Goal: Share content

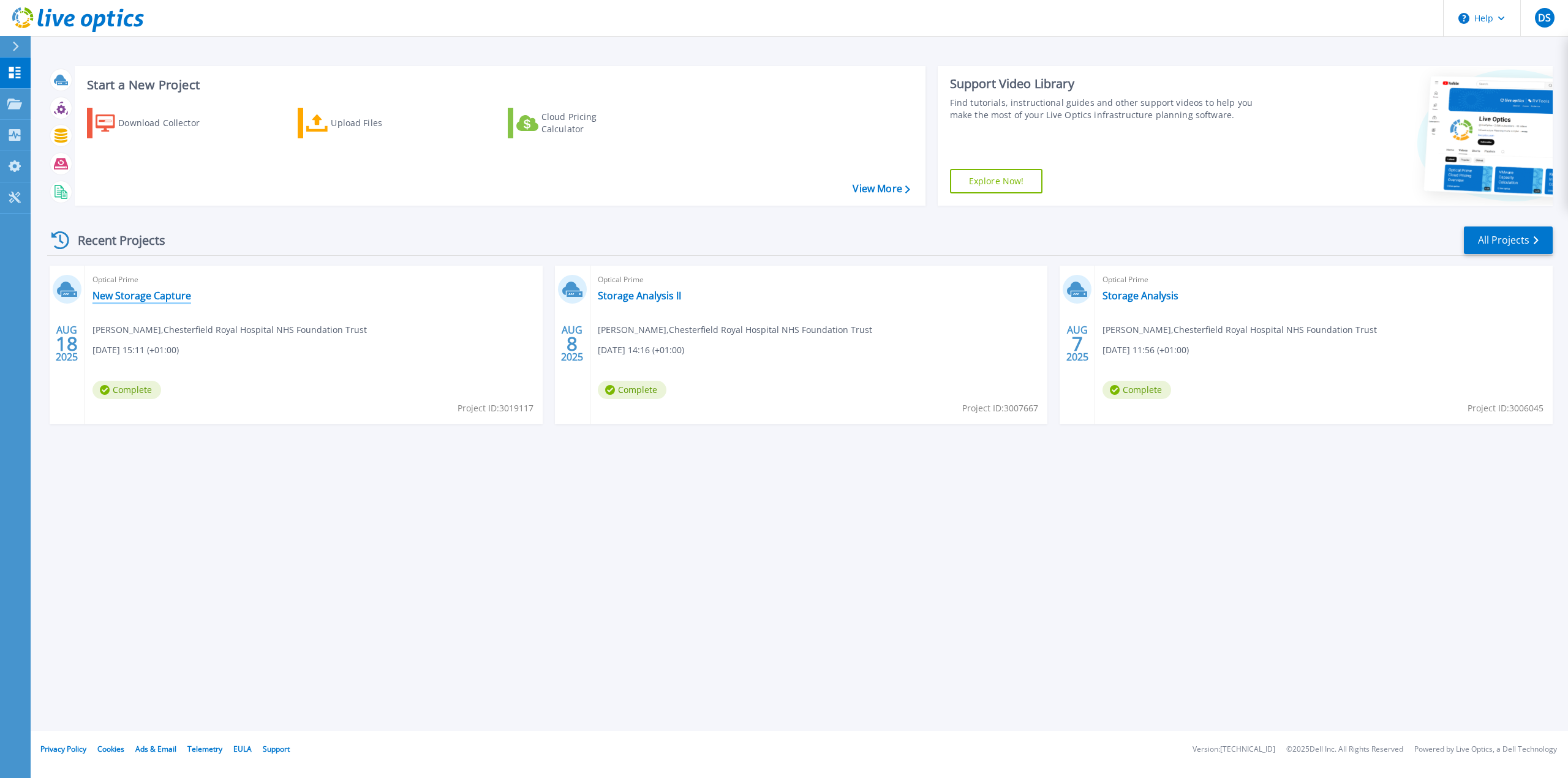
click at [149, 294] on link "New Storage Capture" at bounding box center [142, 296] width 98 height 12
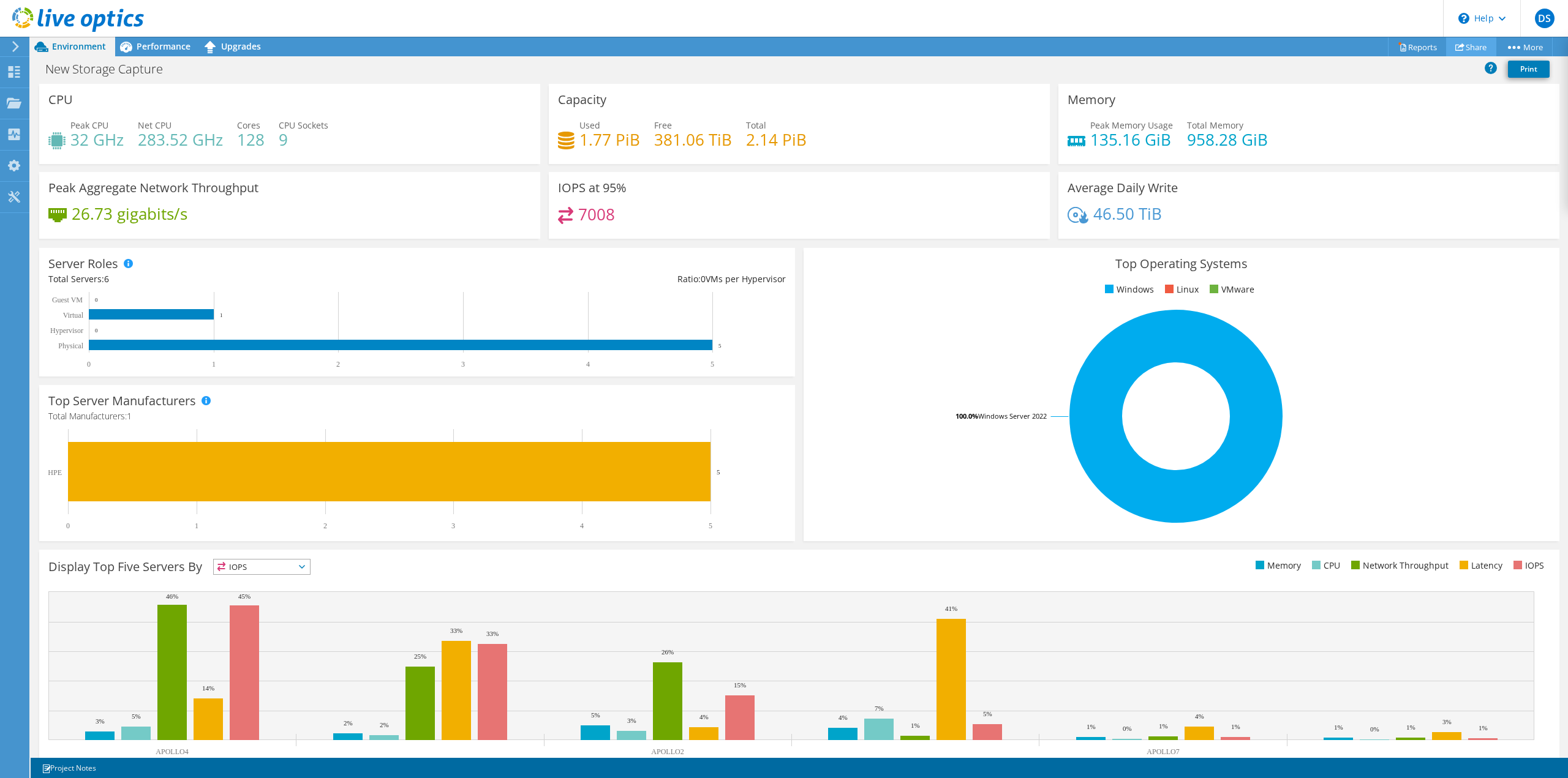
click at [1464, 42] on link "Share" at bounding box center [1471, 47] width 50 height 19
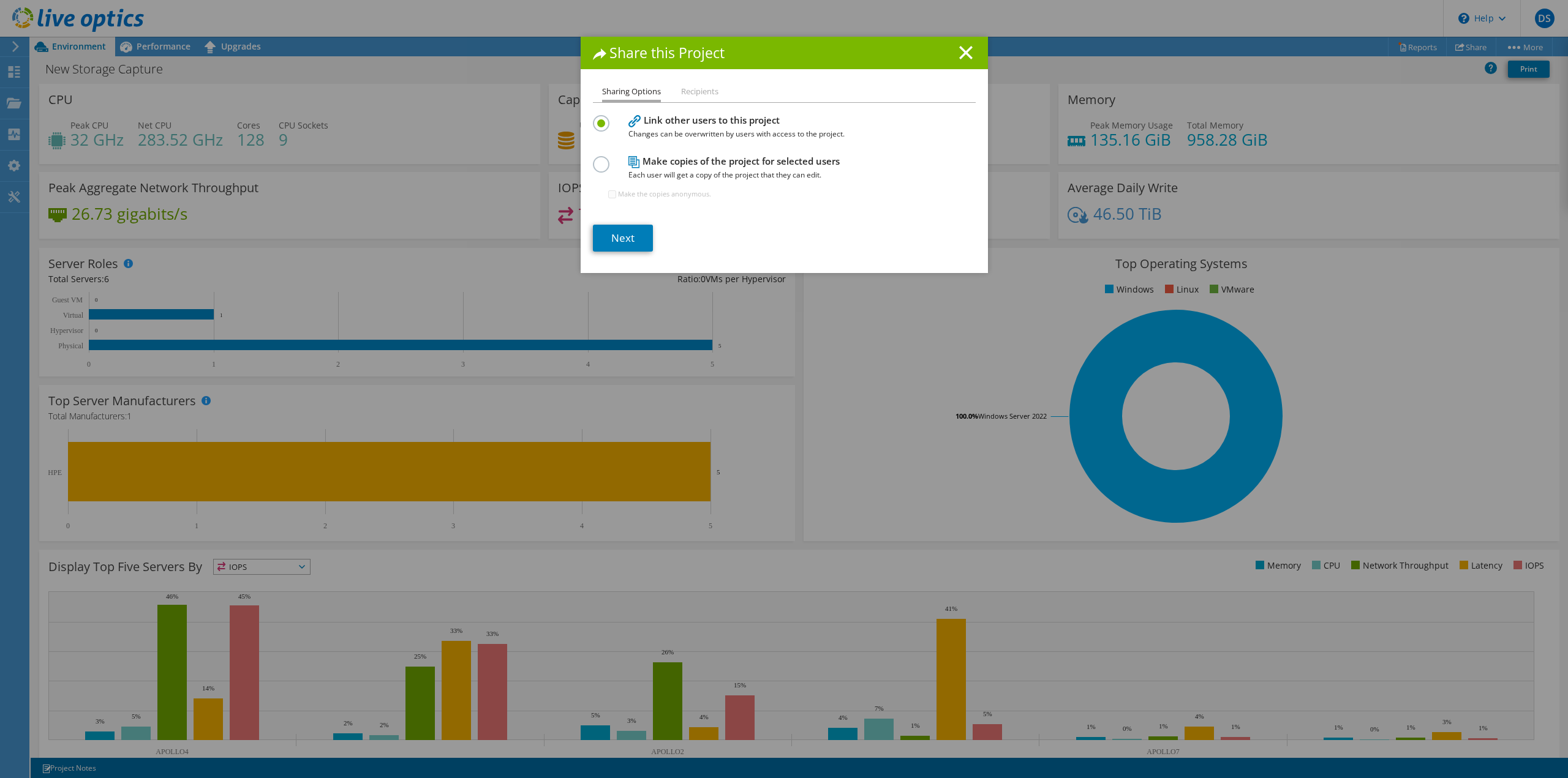
click at [693, 95] on li "Recipients" at bounding box center [699, 91] width 38 height 15
click at [629, 239] on link "Next" at bounding box center [622, 237] width 60 height 27
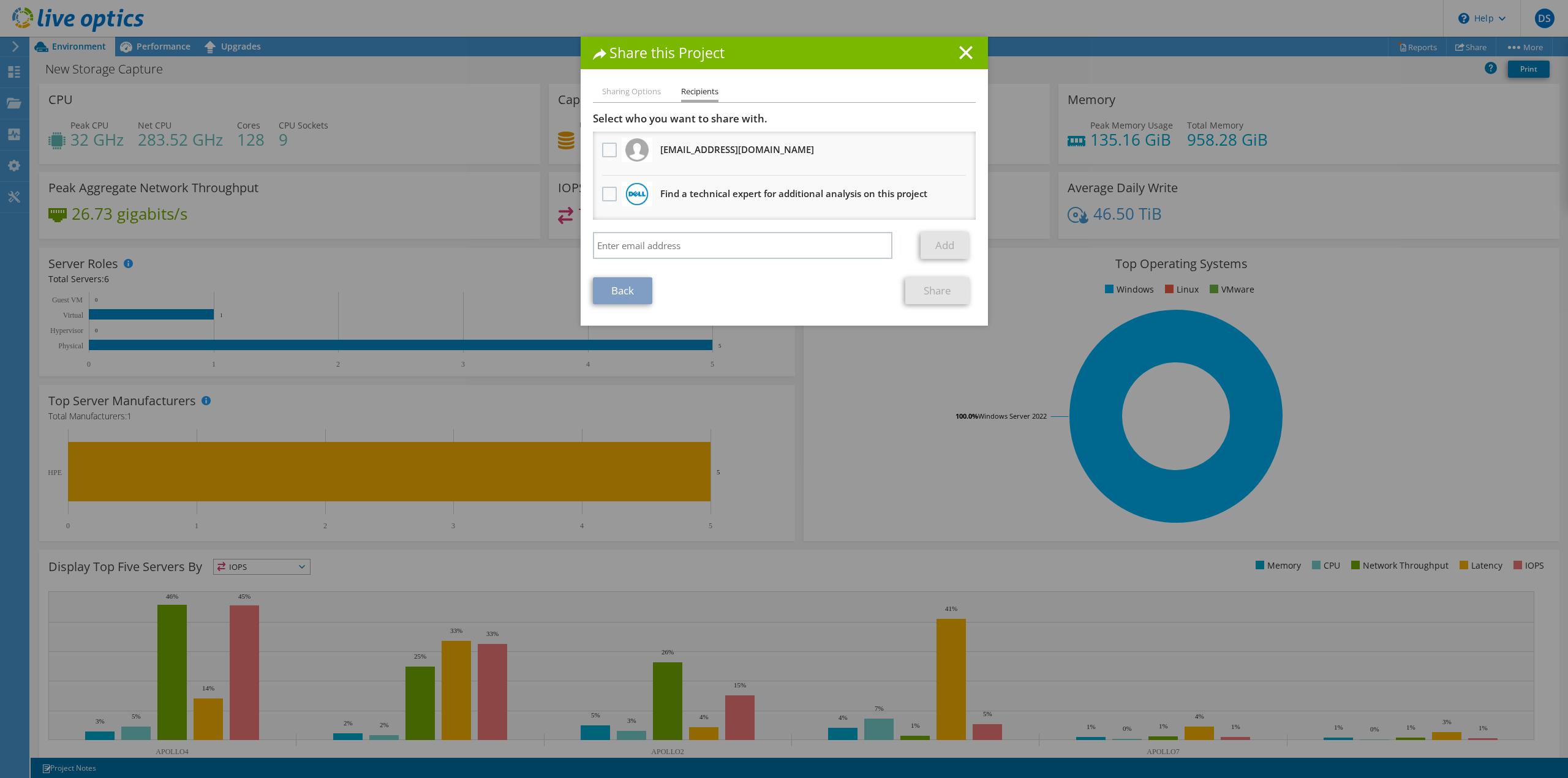
click at [686, 139] on h3 "odunayo.akinyemi@nhs.net Will receive an anonymous copy" at bounding box center [736, 149] width 153 height 19
click at [602, 148] on label at bounding box center [611, 150] width 18 height 15
click at [0, 0] on input "checkbox" at bounding box center [0, 0] width 0 height 0
click at [932, 298] on link "Share" at bounding box center [937, 291] width 64 height 27
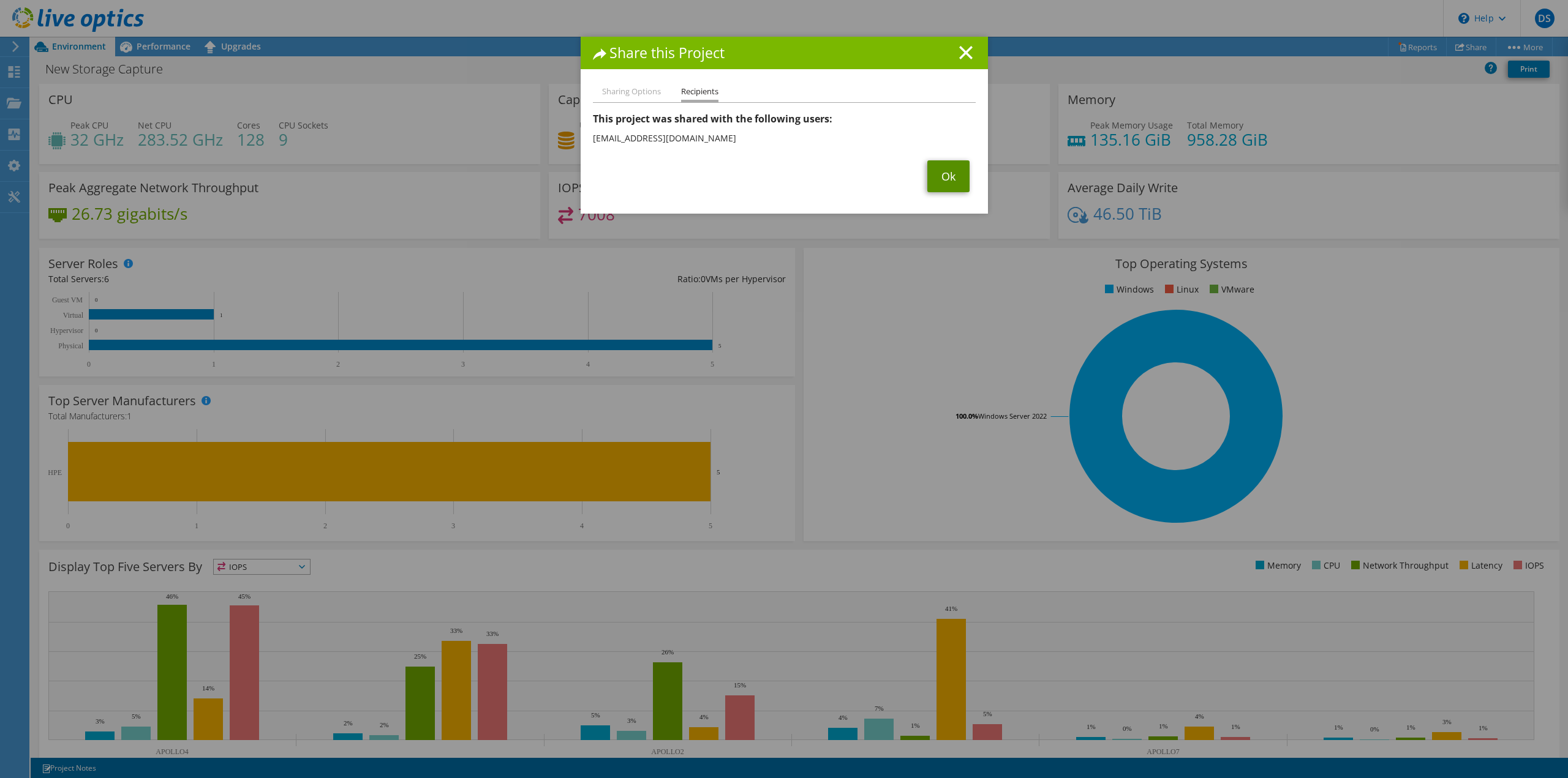
click at [939, 179] on link "Ok" at bounding box center [948, 176] width 42 height 32
